Goal: Task Accomplishment & Management: Use online tool/utility

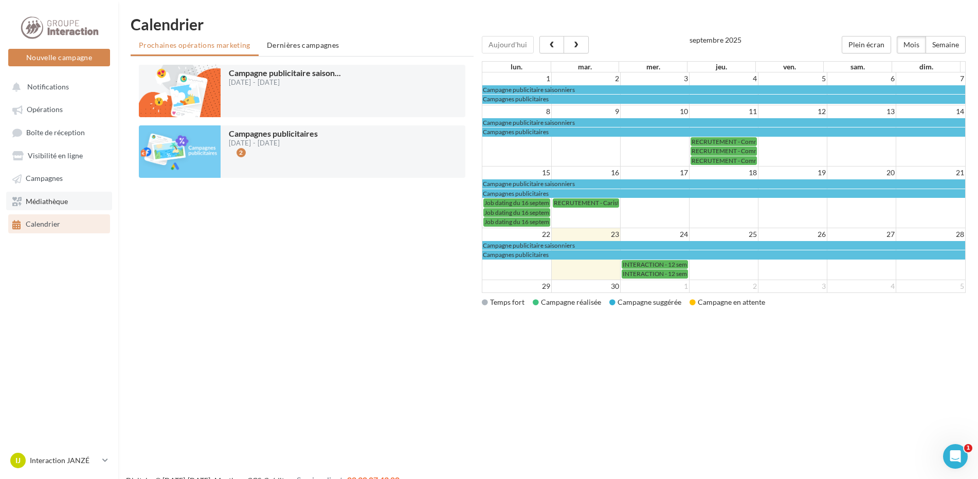
click at [44, 202] on span "Médiathèque" at bounding box center [47, 201] width 42 height 9
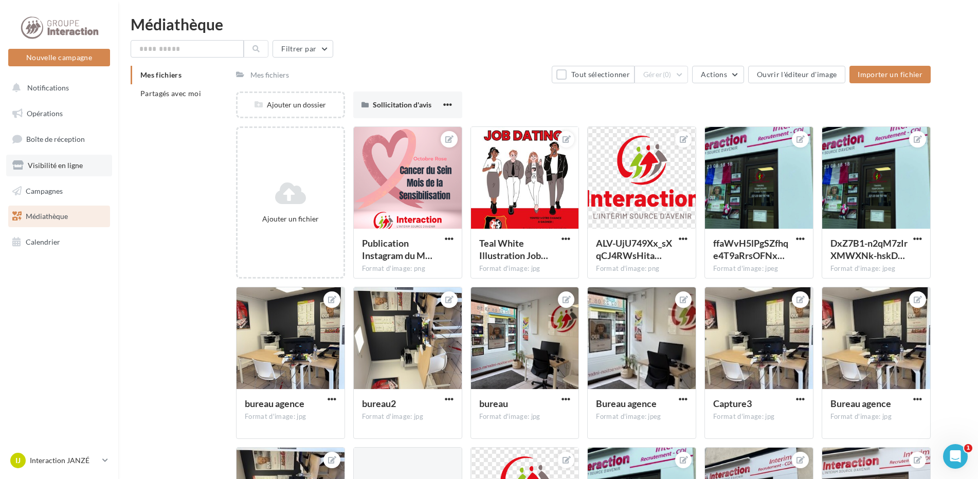
click at [30, 155] on link "Visibilité en ligne" at bounding box center [59, 166] width 106 height 22
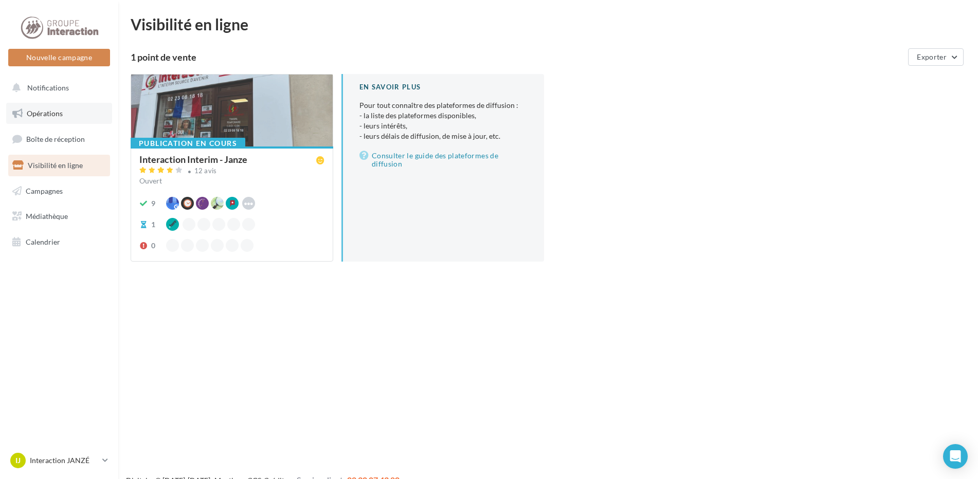
click at [50, 111] on span "Opérations" at bounding box center [45, 113] width 36 height 9
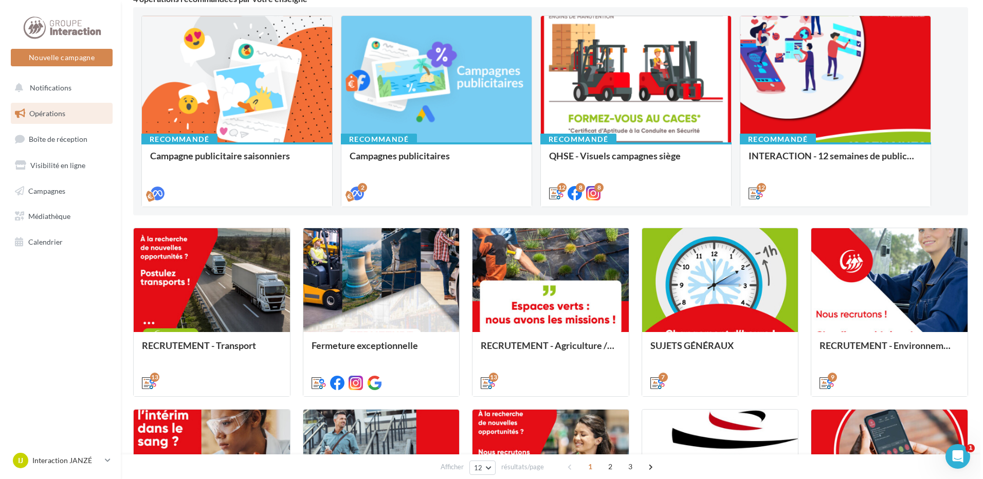
scroll to position [154, 0]
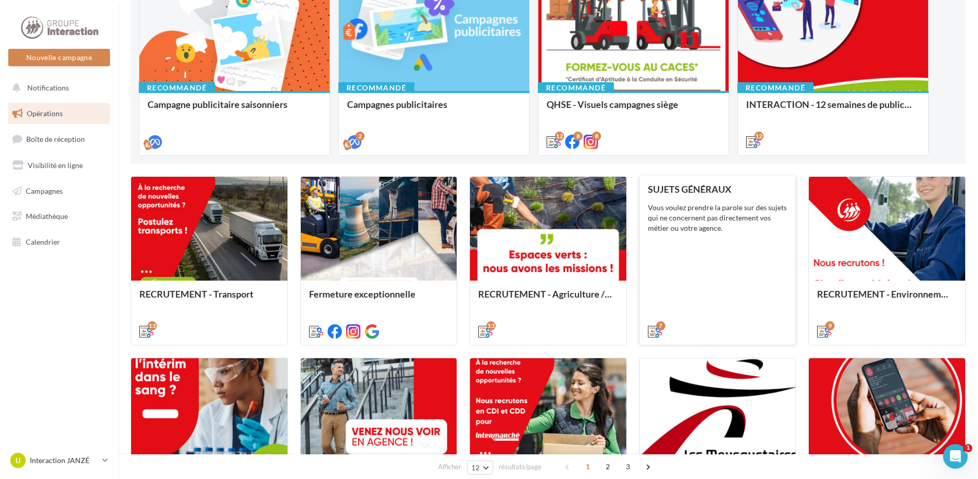
click at [754, 225] on div "Vous voulez prendre la parole sur des sujets qui ne concernent pas directement …" at bounding box center [718, 218] width 140 height 31
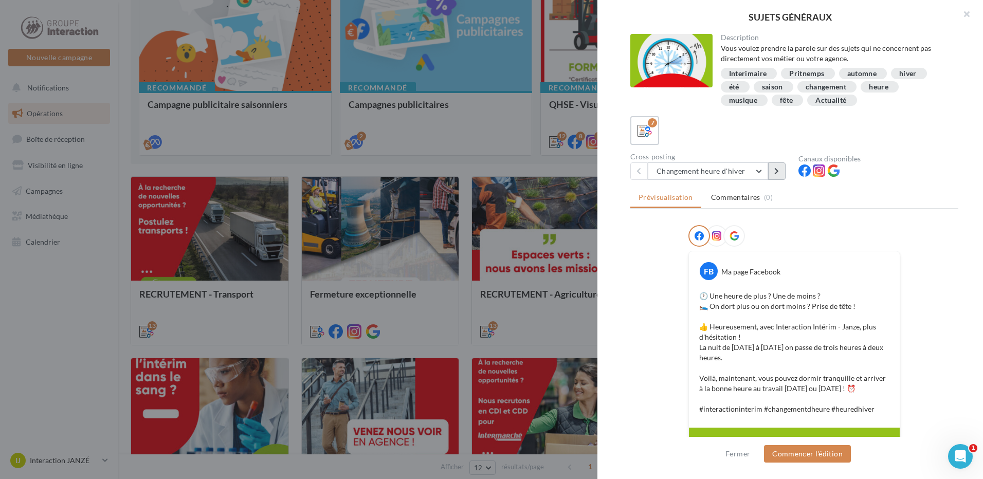
click at [780, 171] on button at bounding box center [776, 170] width 17 height 17
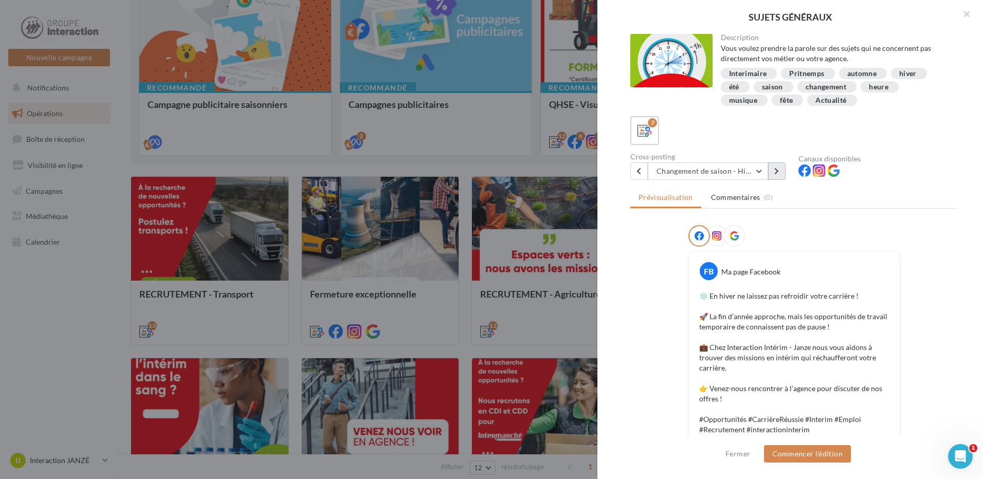
click at [780, 171] on button at bounding box center [776, 170] width 17 height 17
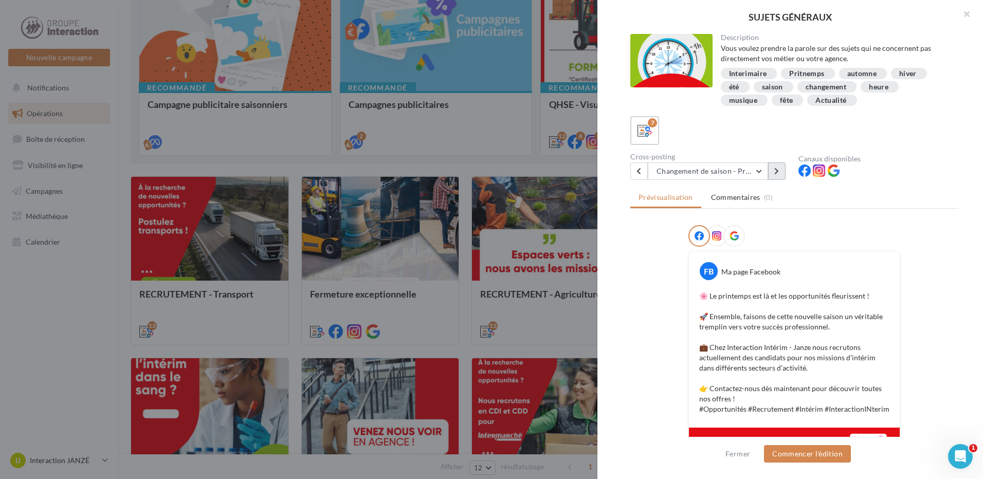
click at [780, 171] on button at bounding box center [776, 170] width 17 height 17
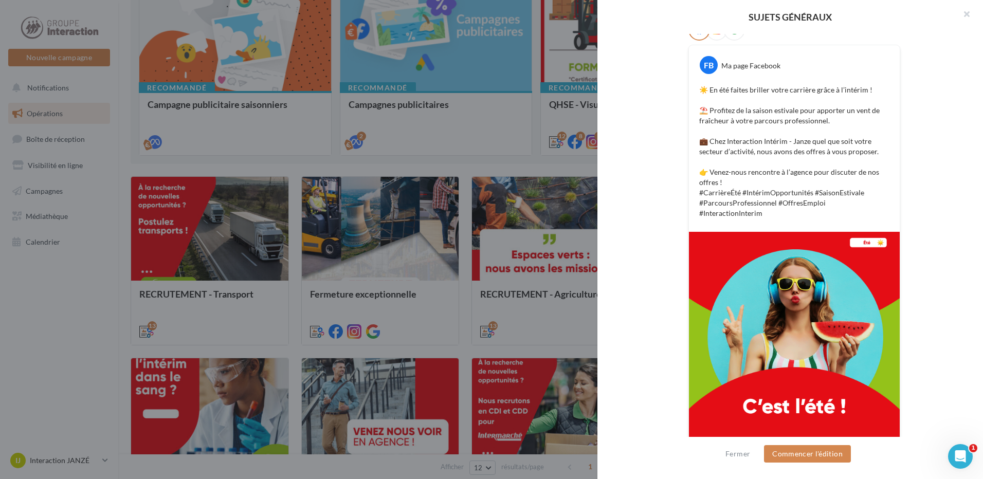
scroll to position [1, 0]
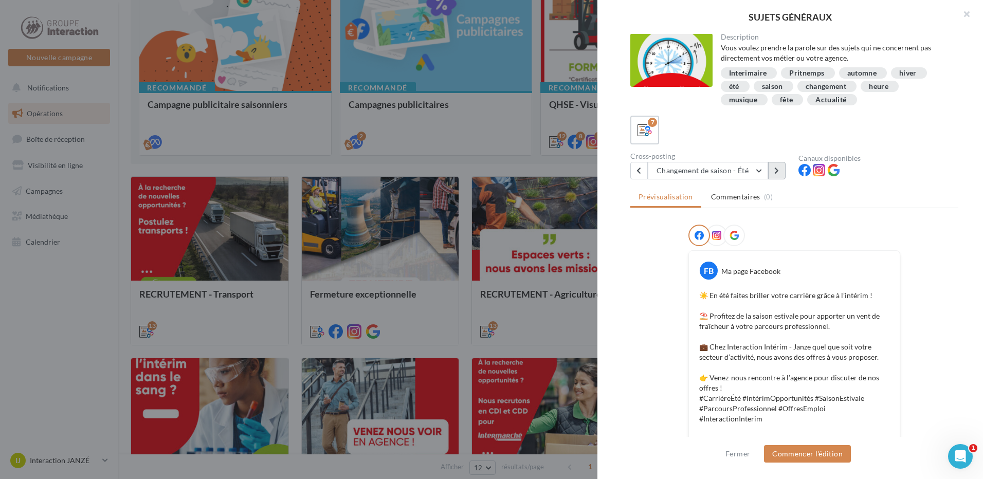
click at [778, 168] on icon at bounding box center [776, 170] width 5 height 7
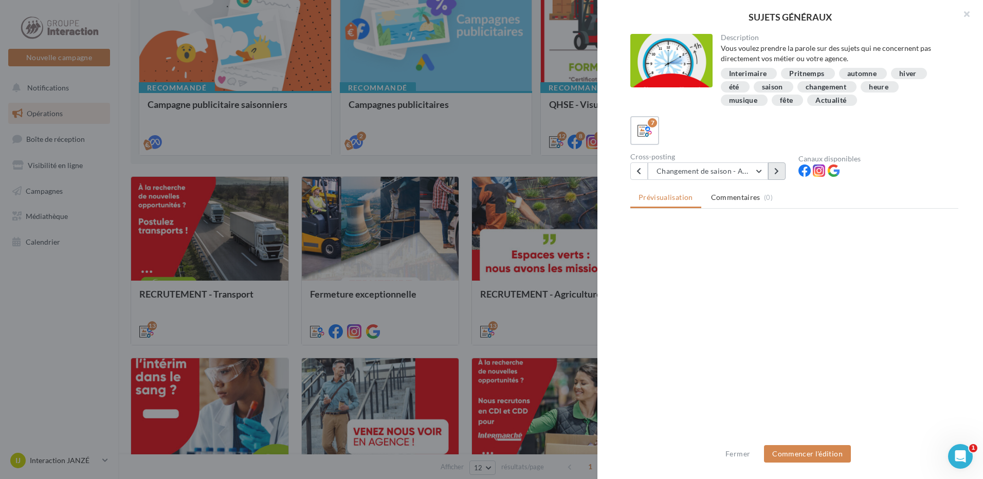
scroll to position [0, 0]
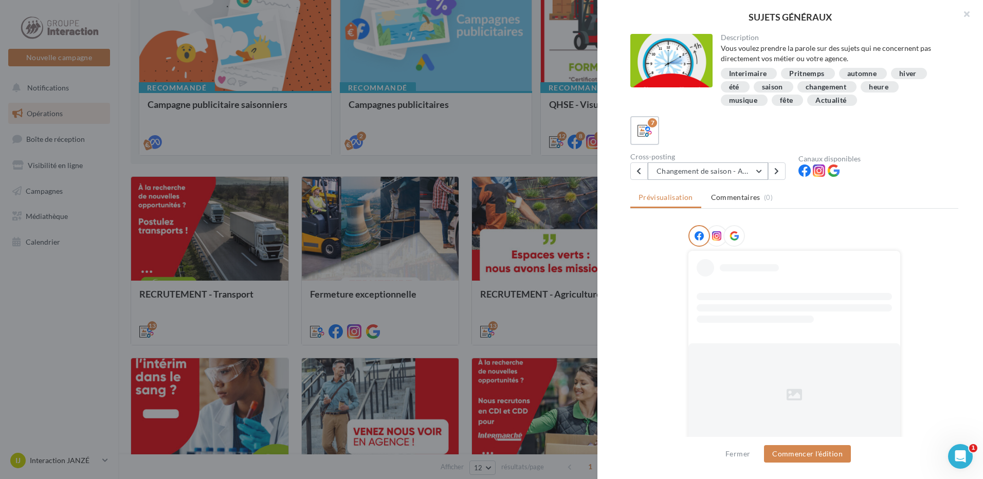
click at [752, 170] on button "Changement de saison - Automne" at bounding box center [708, 170] width 120 height 17
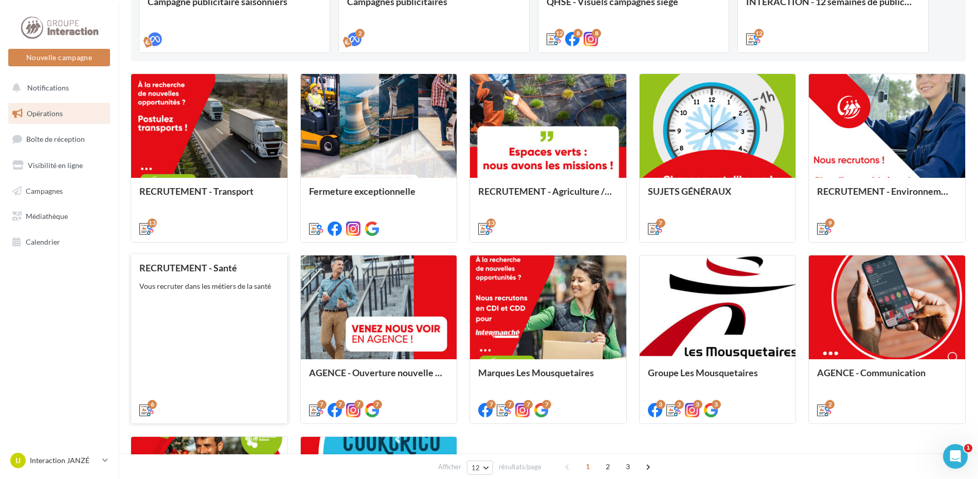
scroll to position [360, 0]
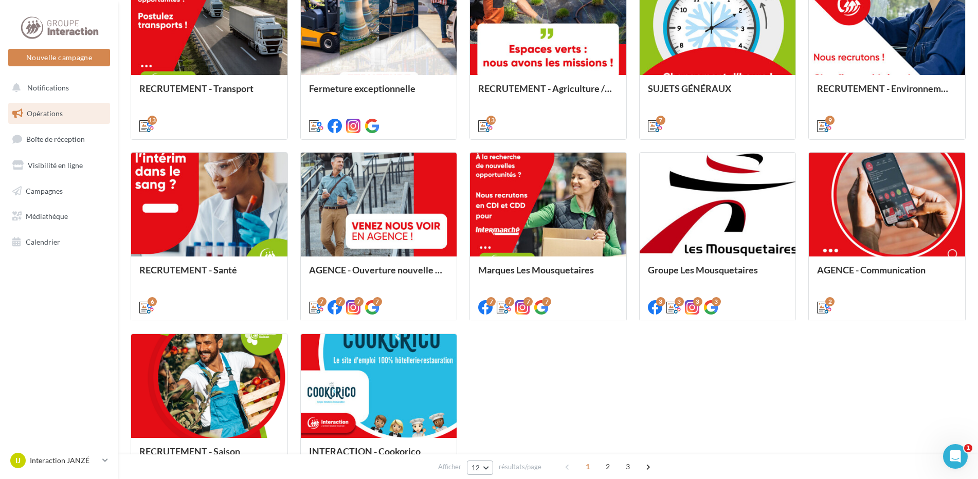
click at [478, 467] on span "12" at bounding box center [475, 468] width 9 height 8
click at [482, 448] on span "96" at bounding box center [479, 449] width 8 height 8
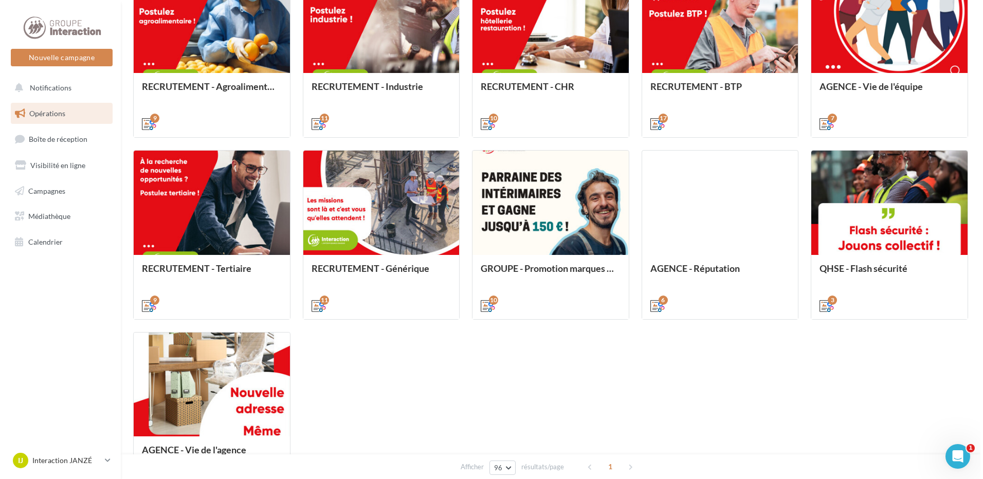
scroll to position [1009, 0]
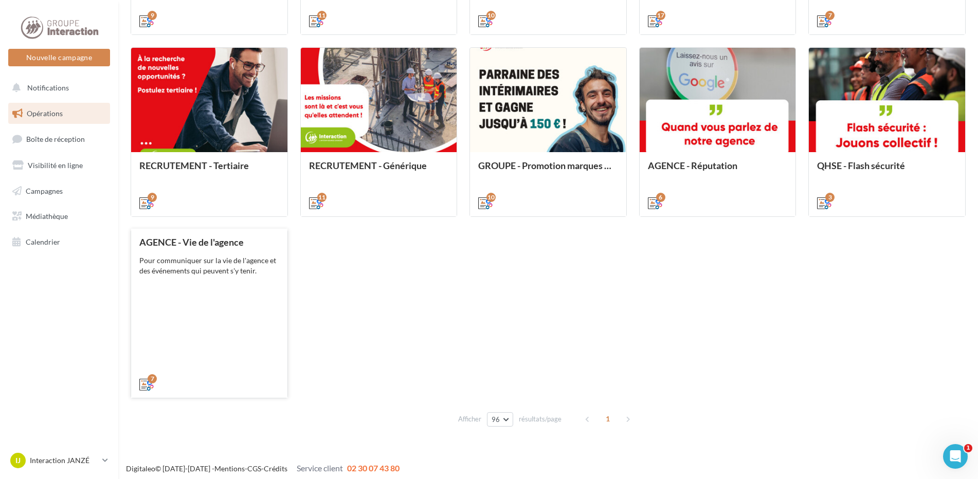
click at [171, 287] on div "AGENCE - Vie de l'agence Pour communiquer sur la vie de l'agence et des événeme…" at bounding box center [209, 313] width 140 height 152
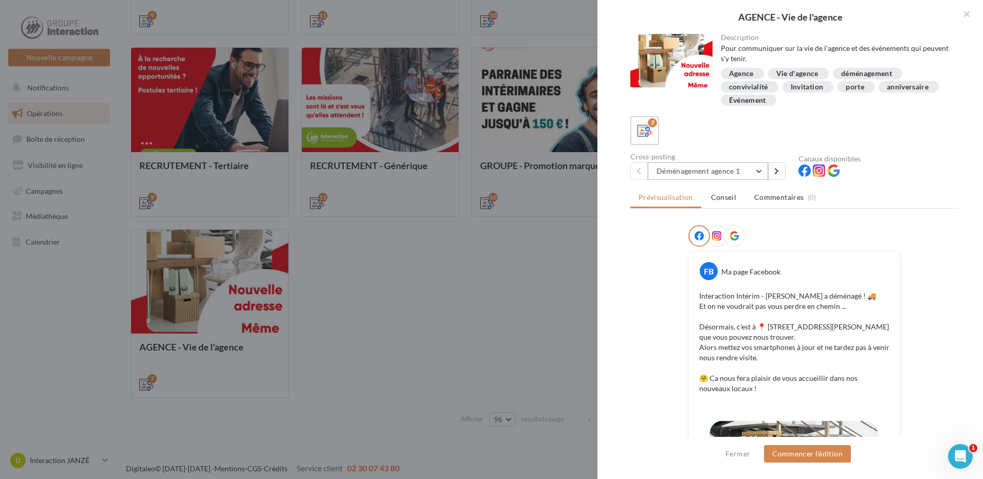
click at [759, 173] on button "Déménagement agence 1" at bounding box center [708, 170] width 120 height 17
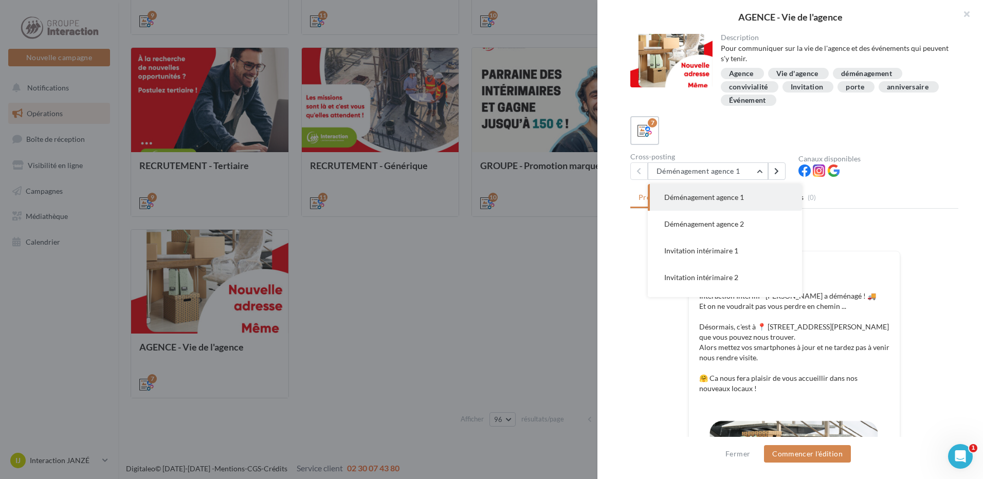
click at [933, 252] on div "FB Ma page Facebook Interaction Intérim - Janze a déménagé ! 🚚 Et on ne voudrai…" at bounding box center [794, 428] width 328 height 407
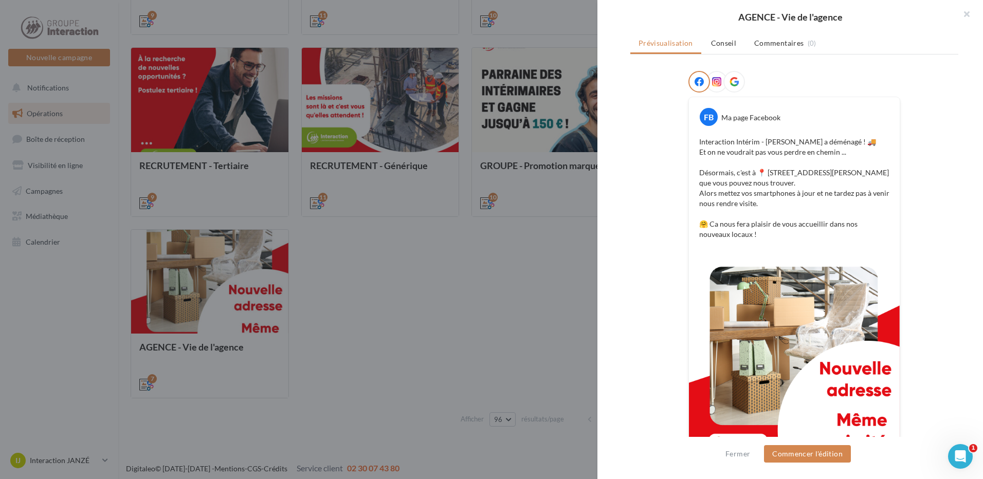
scroll to position [103, 0]
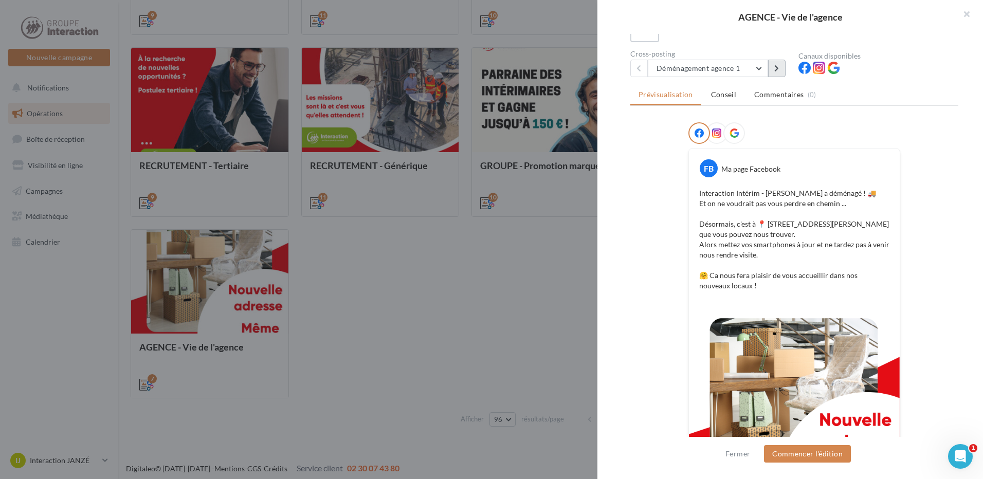
click at [780, 65] on button at bounding box center [776, 68] width 17 height 17
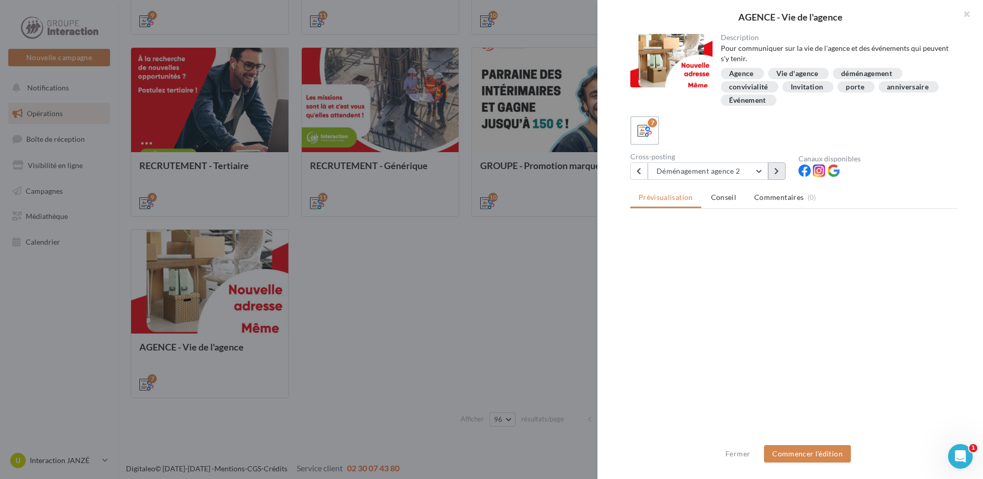
scroll to position [0, 0]
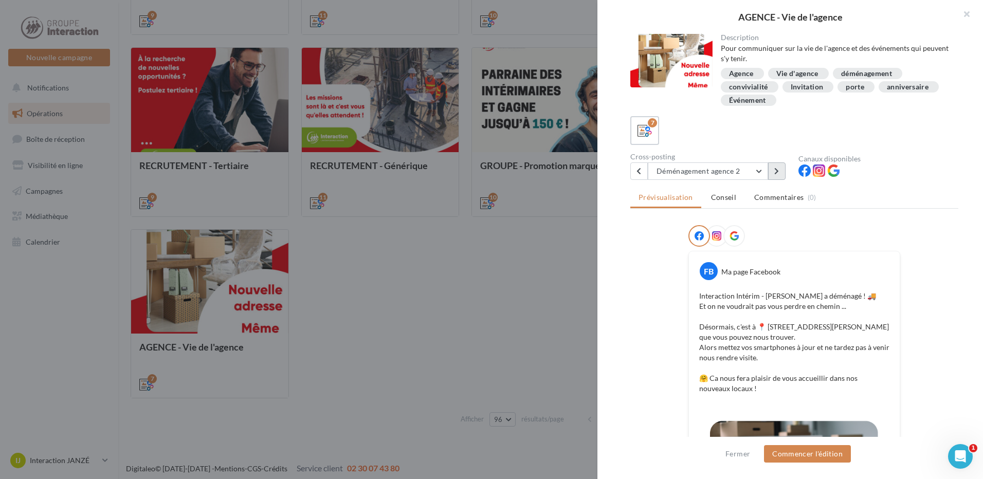
click at [778, 173] on icon at bounding box center [776, 171] width 5 height 7
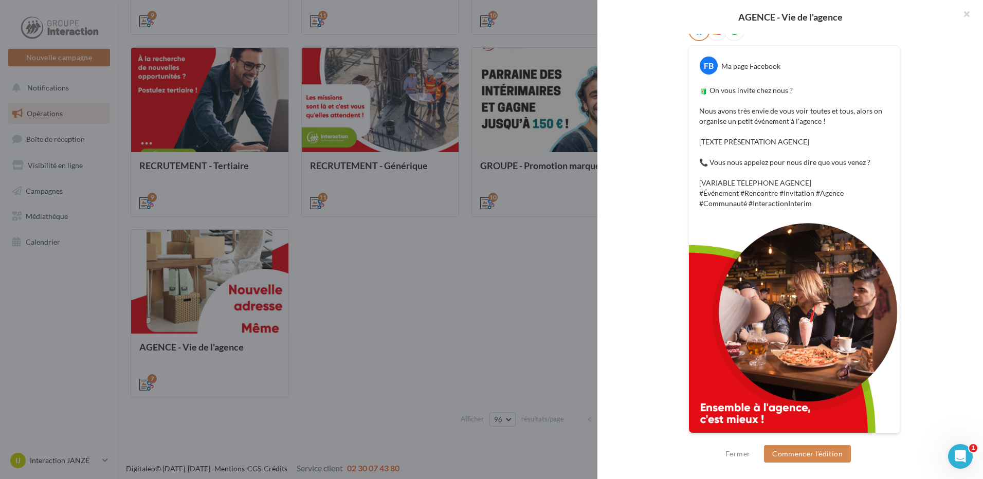
scroll to position [51, 0]
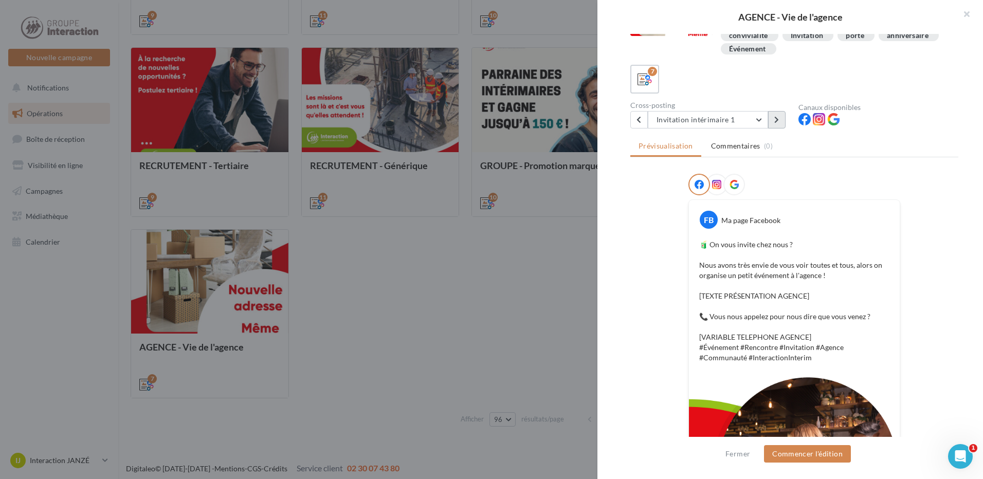
click at [783, 125] on button at bounding box center [776, 119] width 17 height 17
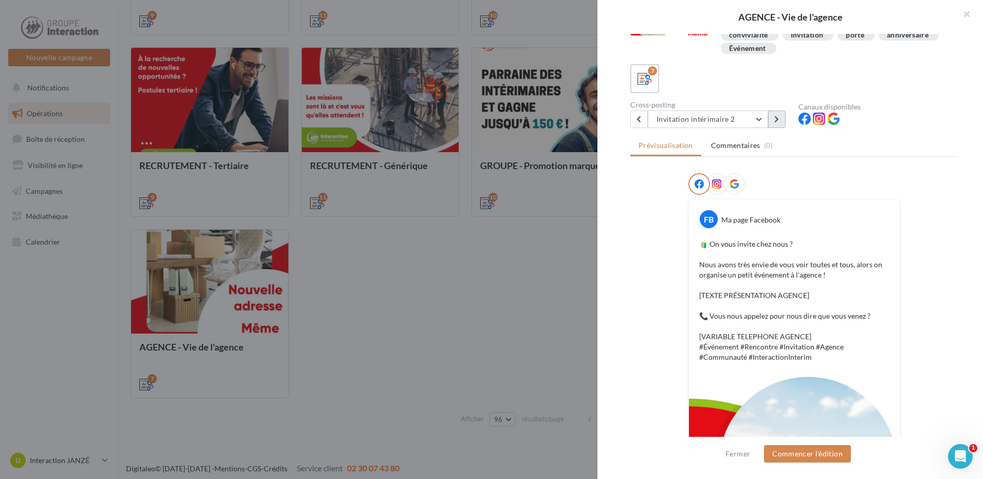
scroll to position [0, 0]
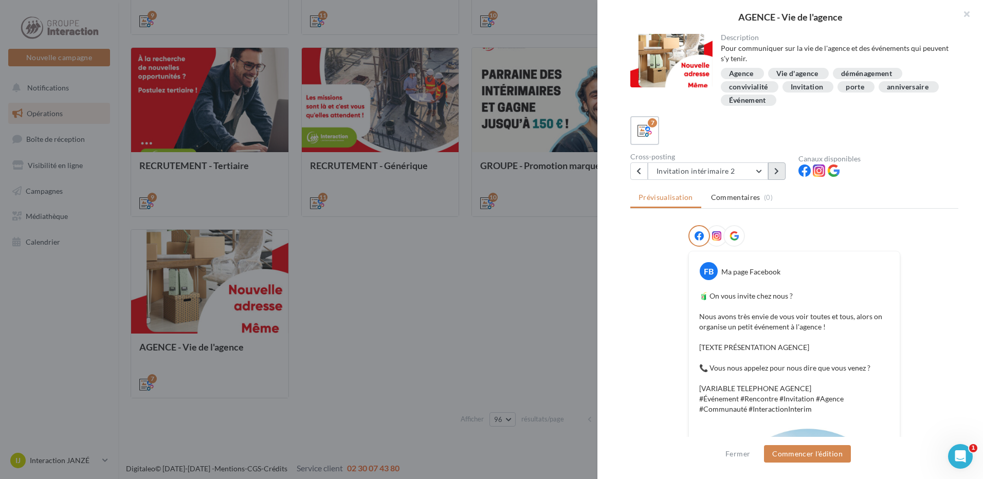
click at [780, 173] on button at bounding box center [776, 170] width 17 height 17
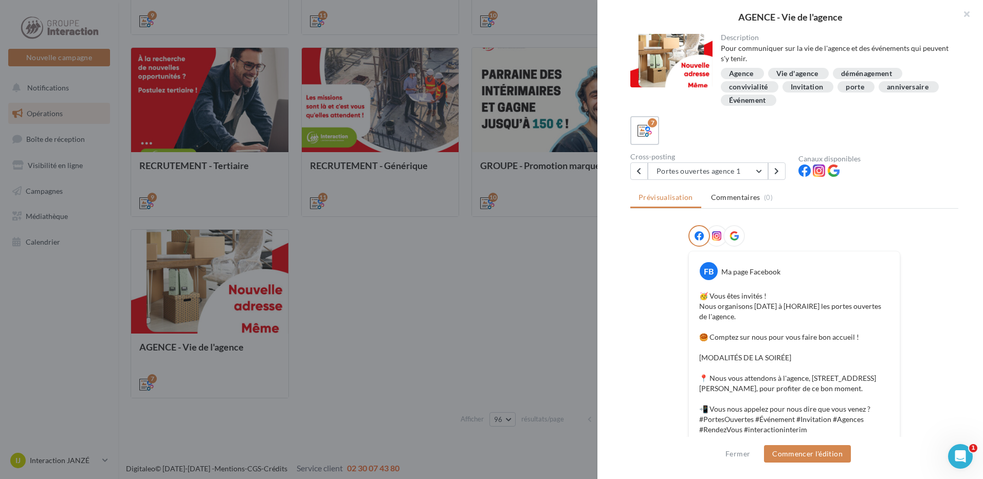
click at [722, 136] on div "7" at bounding box center [794, 130] width 328 height 29
click at [797, 332] on p "🥳 Vous êtes invités ! Nous organisons [DATE] à [HORAIRE] les portes ouvertes de…" at bounding box center [794, 363] width 190 height 144
click at [496, 362] on div at bounding box center [491, 239] width 983 height 479
